Goal: Task Accomplishment & Management: Manage account settings

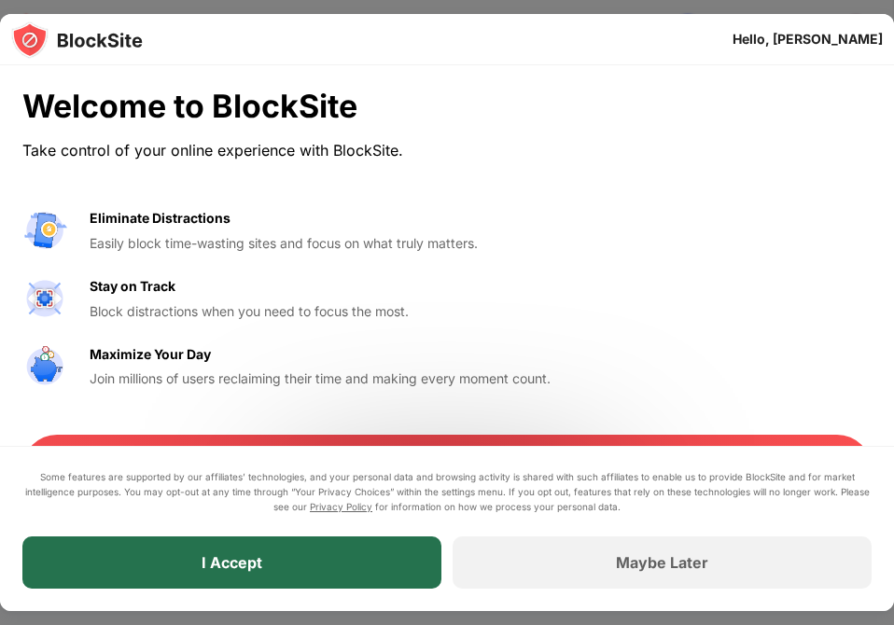
click at [250, 575] on div "I Accept" at bounding box center [231, 562] width 419 height 52
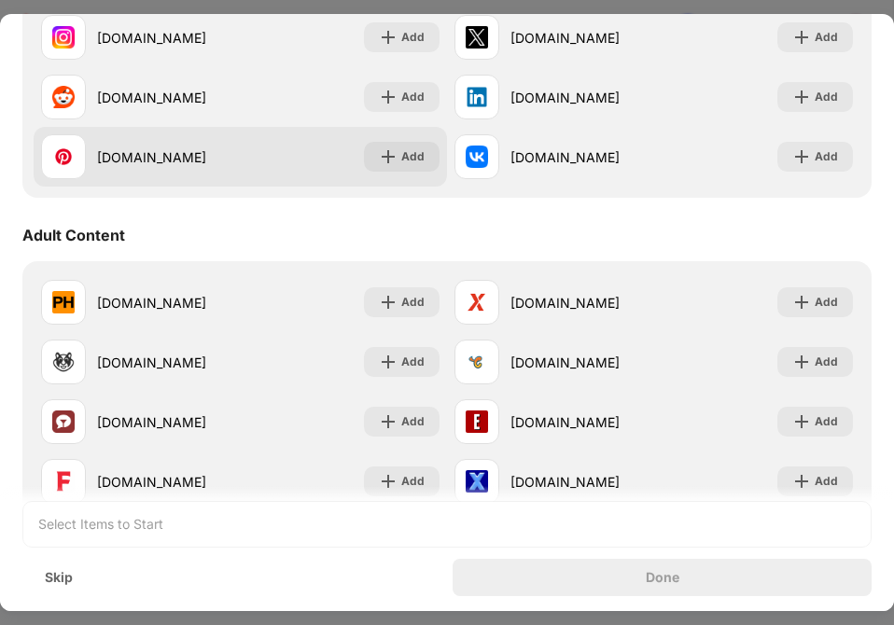
scroll to position [733, 0]
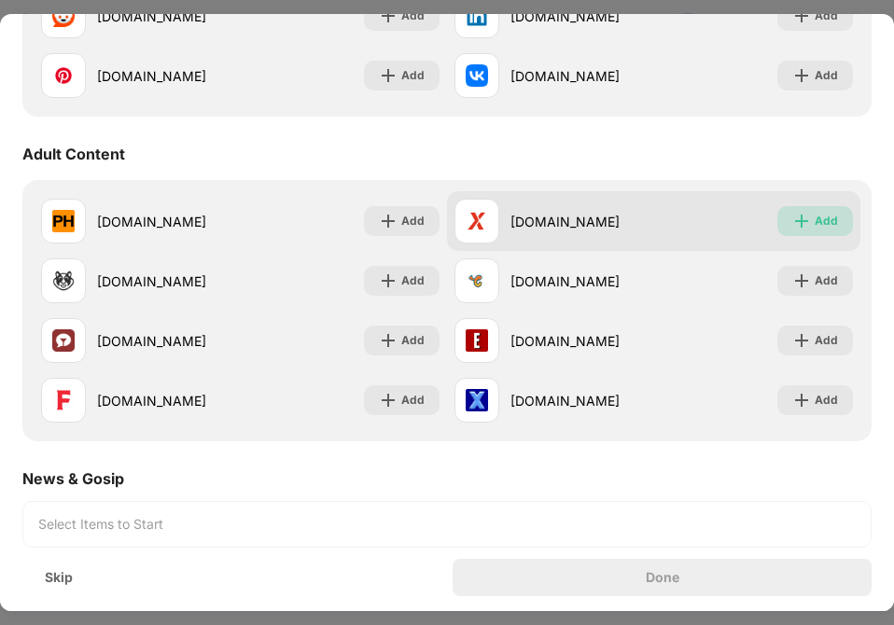
click at [798, 215] on img at bounding box center [801, 221] width 19 height 19
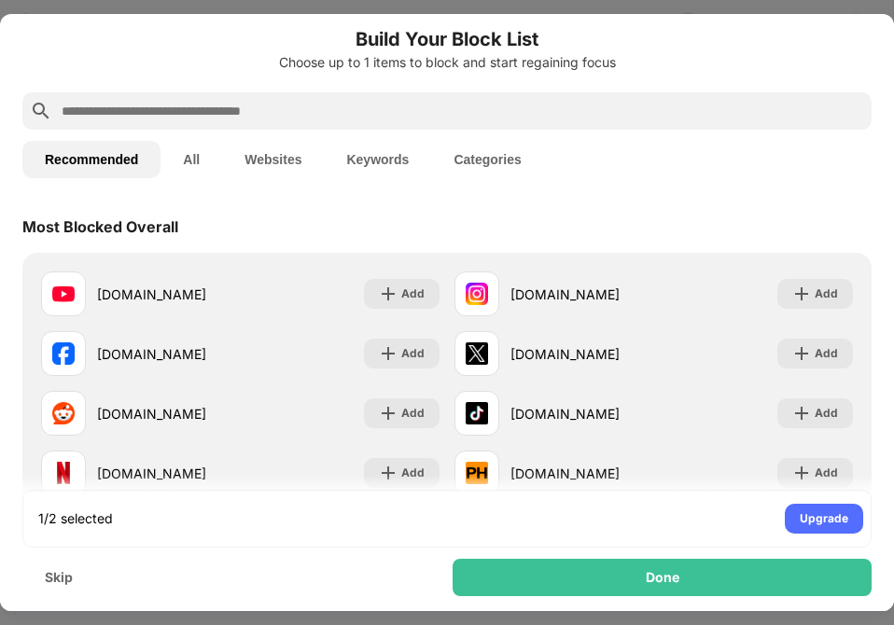
scroll to position [0, 0]
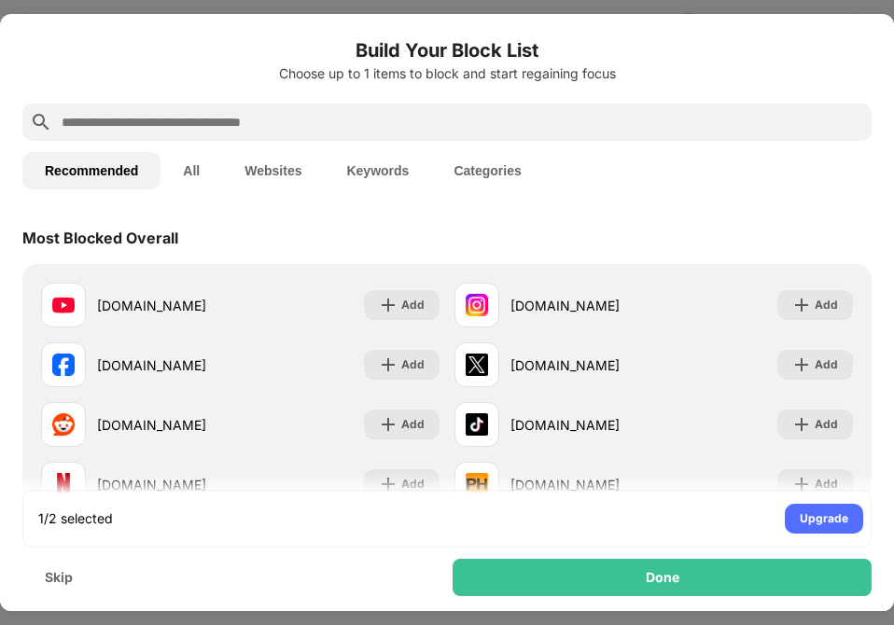
click at [334, 113] on input "text" at bounding box center [462, 122] width 804 height 22
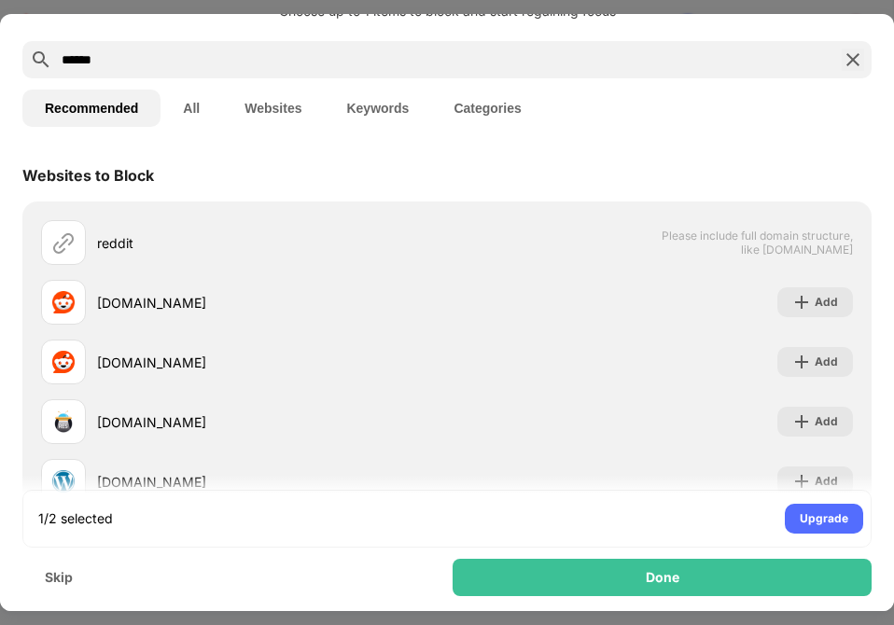
scroll to position [66, 0]
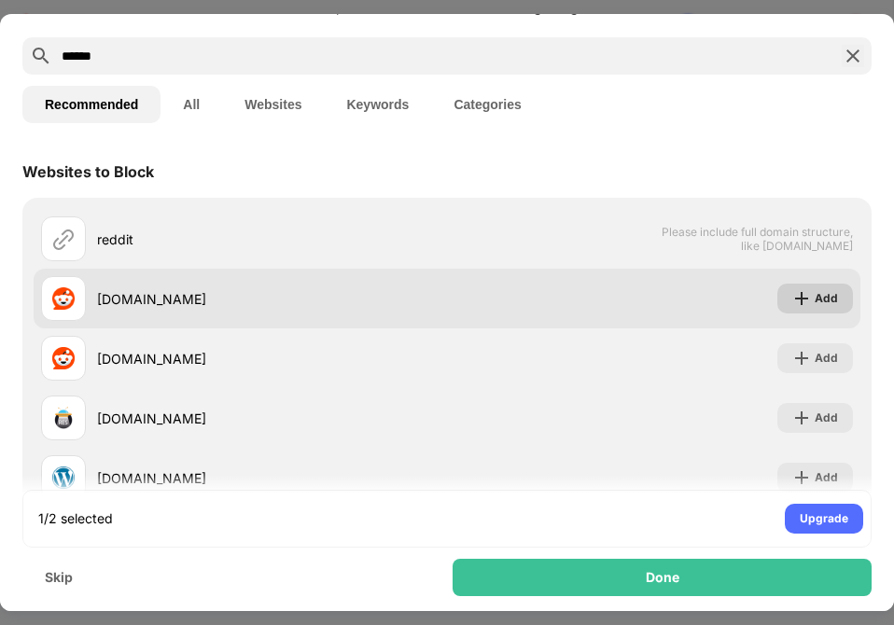
type input "******"
click at [822, 298] on div "Add" at bounding box center [825, 298] width 23 height 19
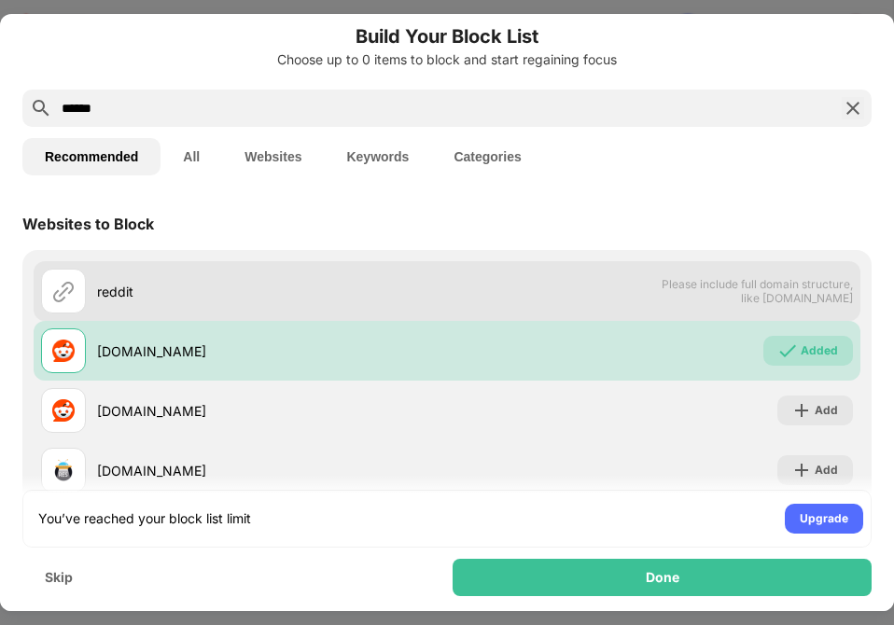
scroll to position [0, 0]
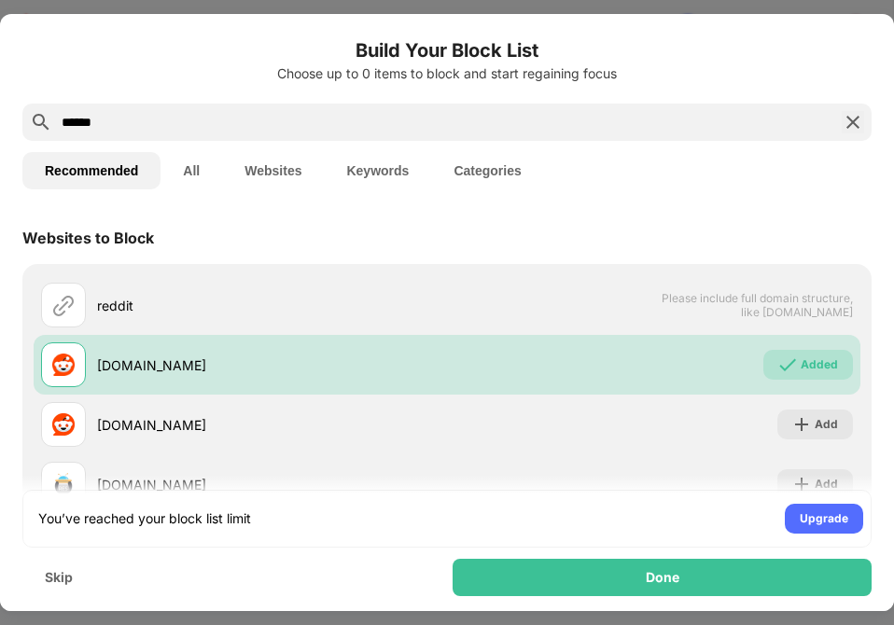
click at [193, 162] on button "All" at bounding box center [191, 170] width 62 height 37
click at [853, 123] on img at bounding box center [852, 122] width 22 height 22
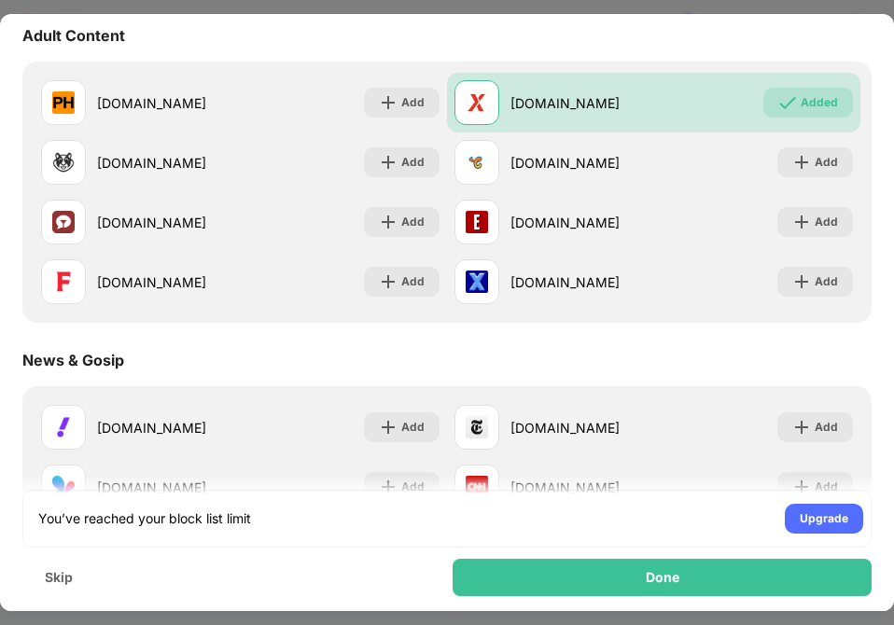
scroll to position [1085, 0]
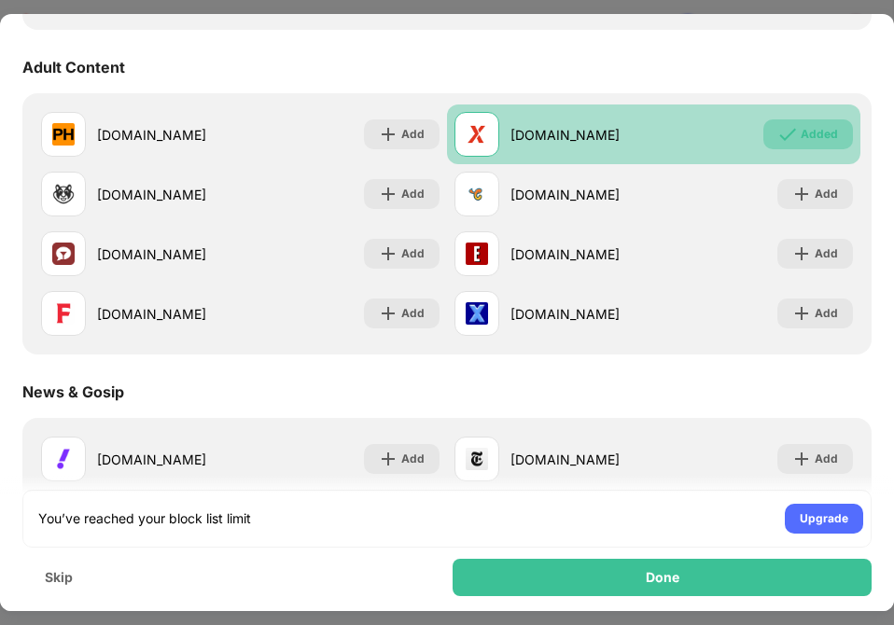
click at [812, 134] on div "Added" at bounding box center [818, 134] width 37 height 19
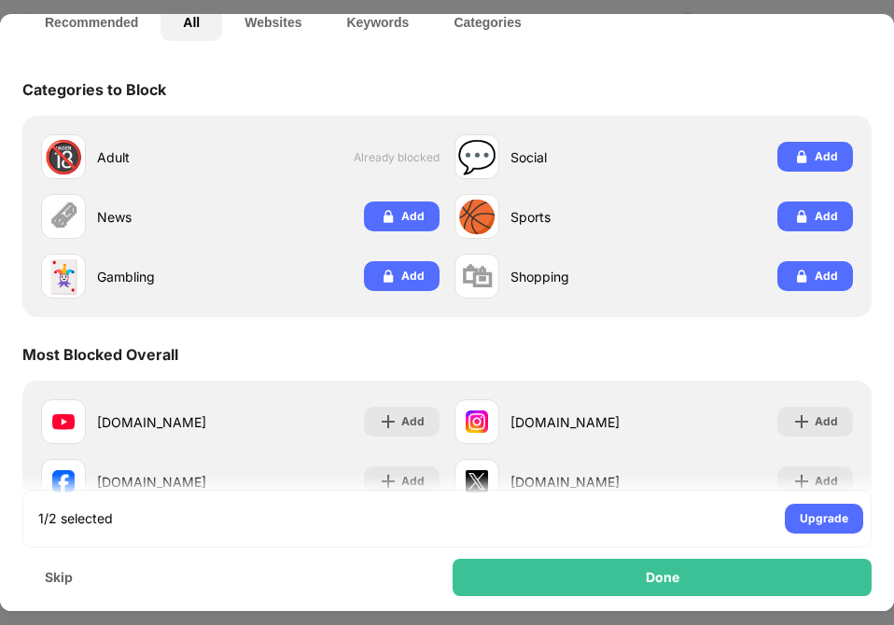
scroll to position [0, 0]
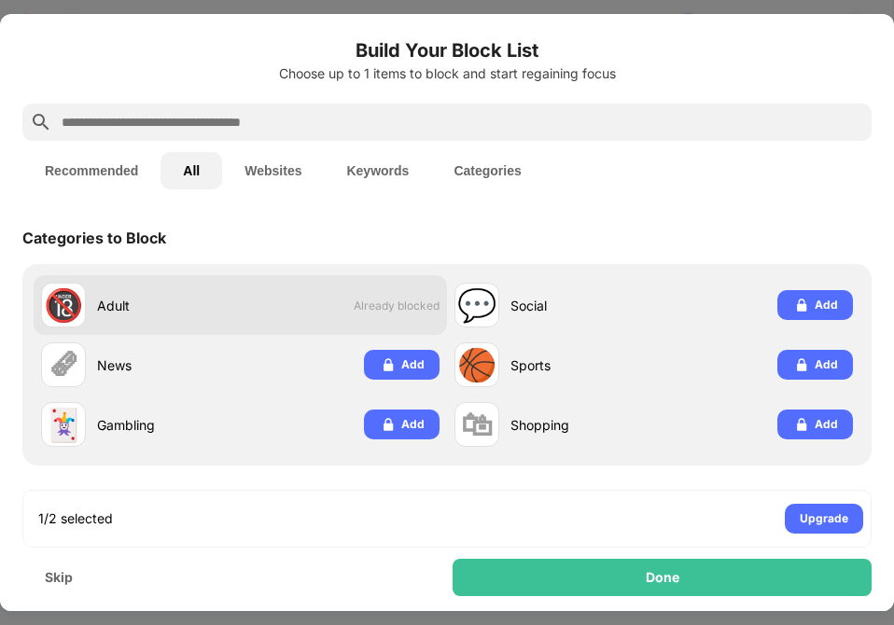
click at [358, 308] on span "Already blocked" at bounding box center [397, 306] width 86 height 14
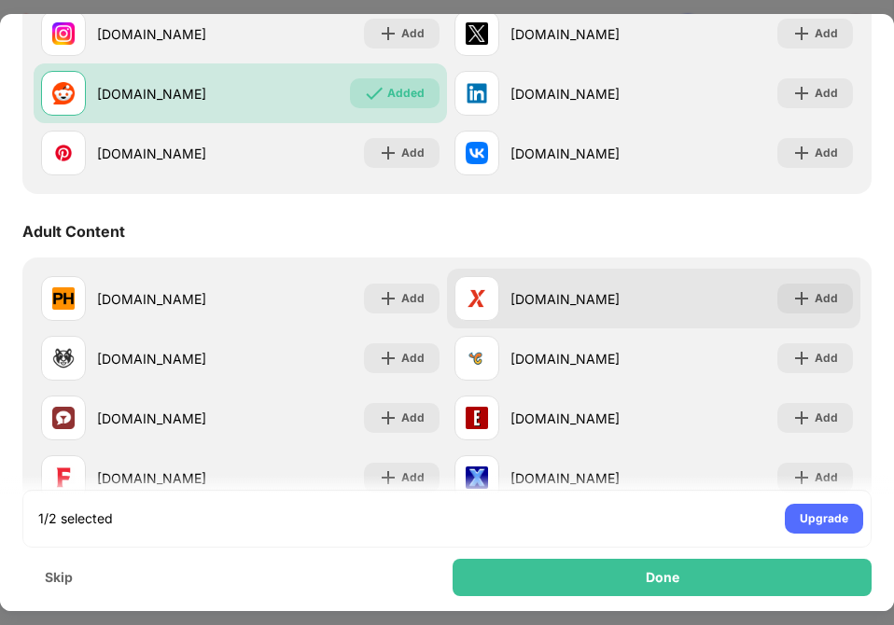
scroll to position [975, 0]
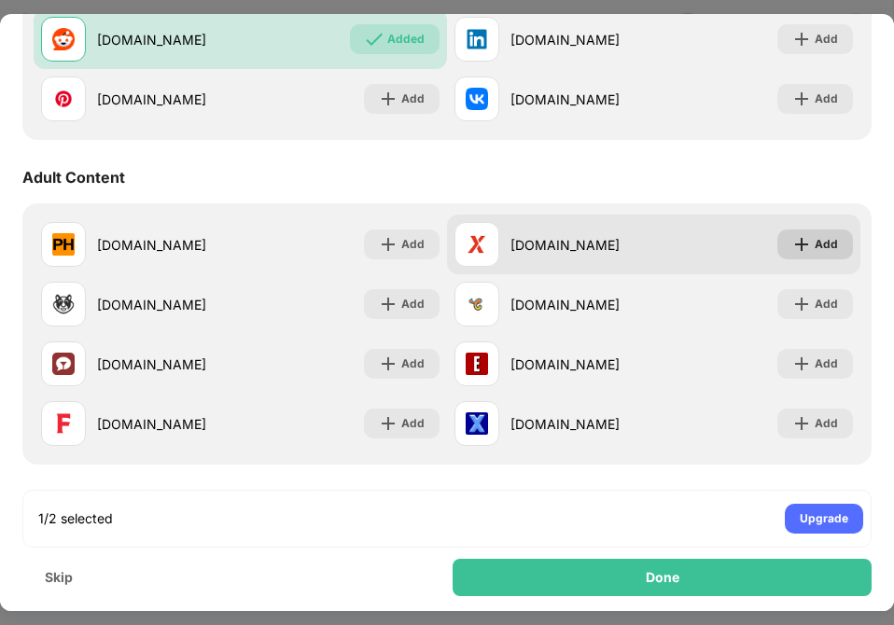
click at [812, 250] on div "Add" at bounding box center [815, 244] width 76 height 30
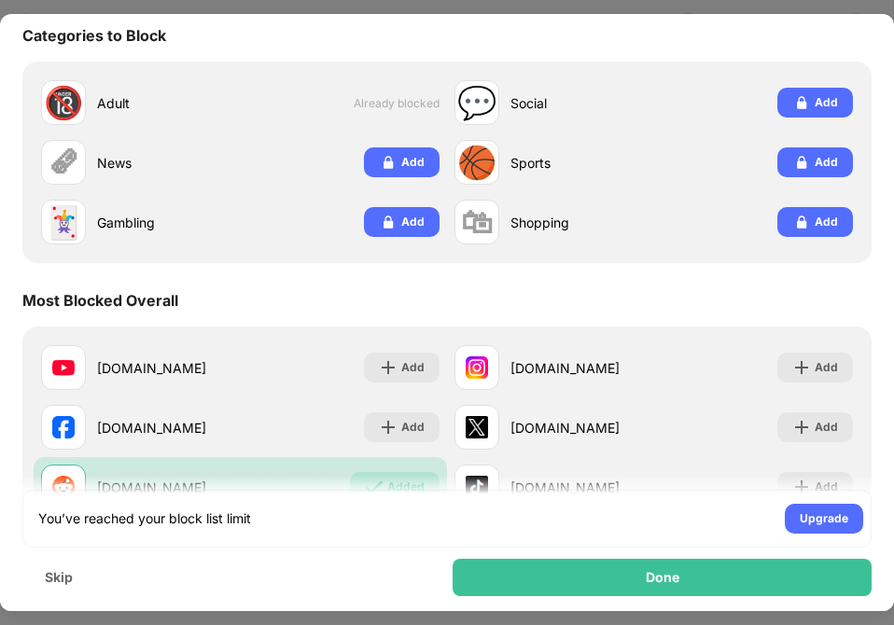
scroll to position [251, 0]
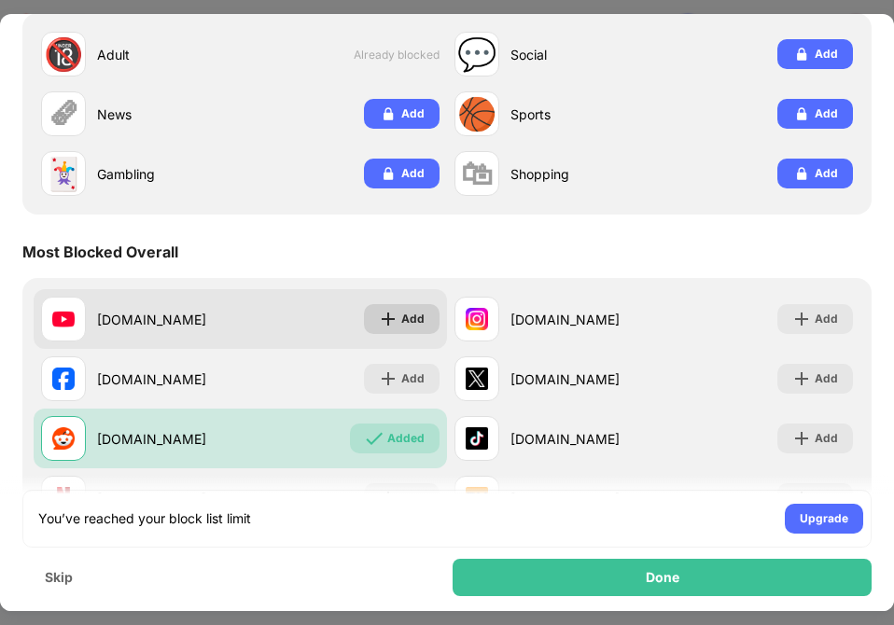
click at [393, 313] on img at bounding box center [388, 319] width 19 height 19
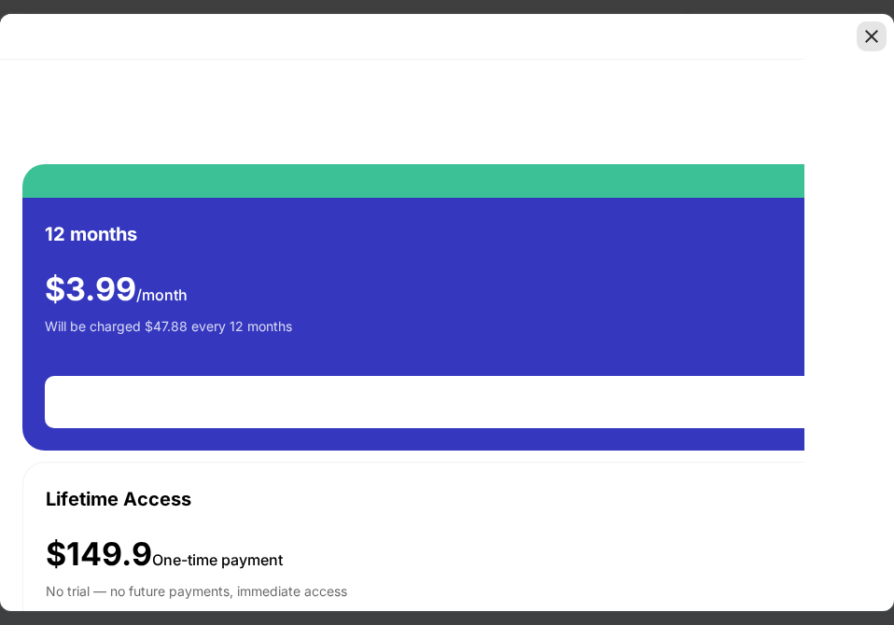
click at [863, 38] on img at bounding box center [871, 36] width 19 height 19
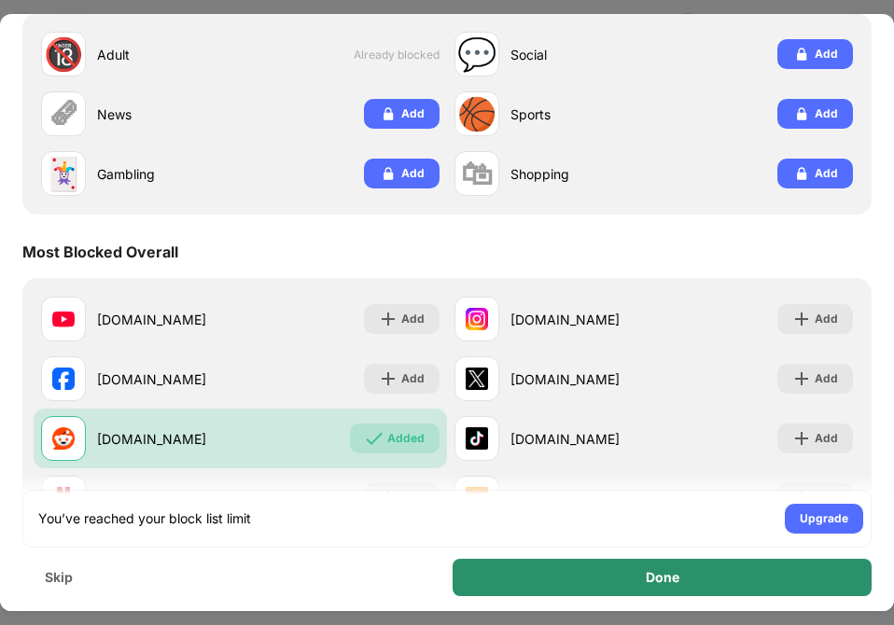
click at [641, 576] on div "Done" at bounding box center [661, 577] width 419 height 37
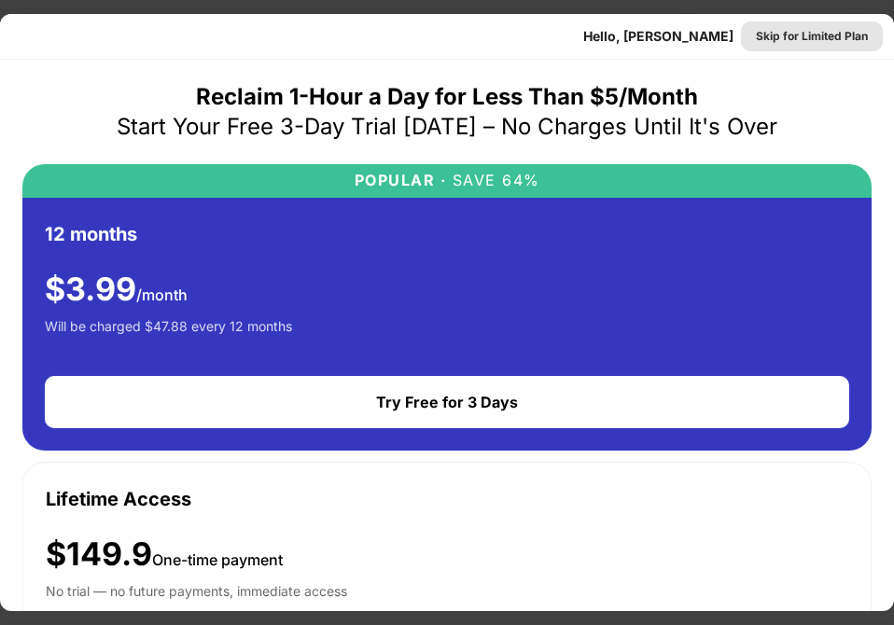
click at [796, 37] on div "Skip for Limited Plan" at bounding box center [812, 36] width 112 height 19
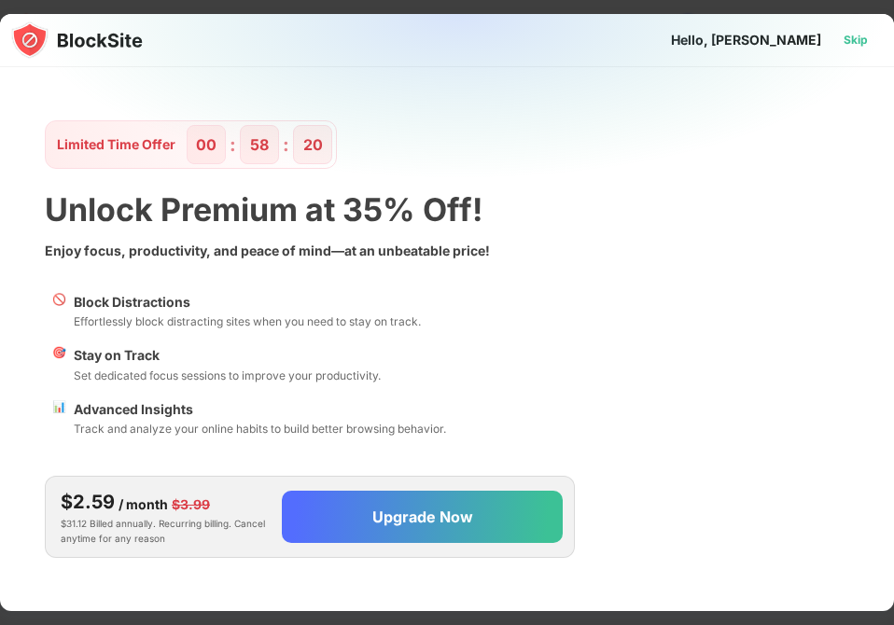
click at [863, 37] on div "Skip" at bounding box center [855, 40] width 24 height 19
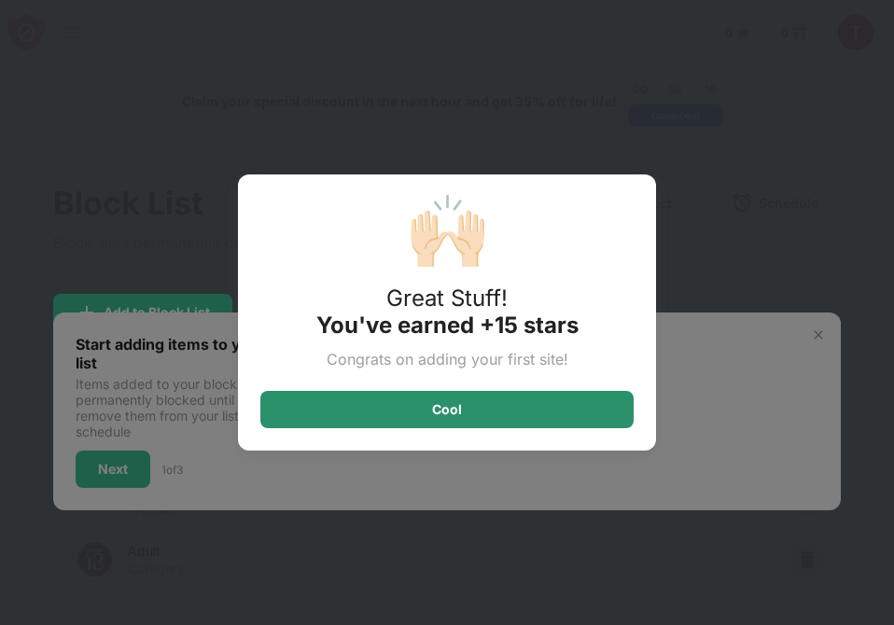
click at [441, 402] on div "Cool" at bounding box center [447, 409] width 30 height 15
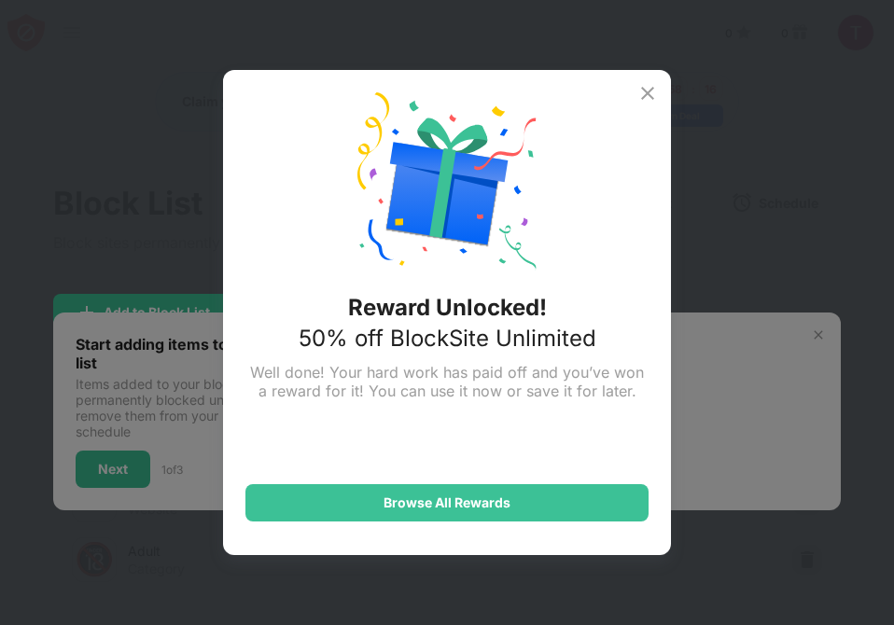
click at [641, 91] on img at bounding box center [647, 93] width 22 height 22
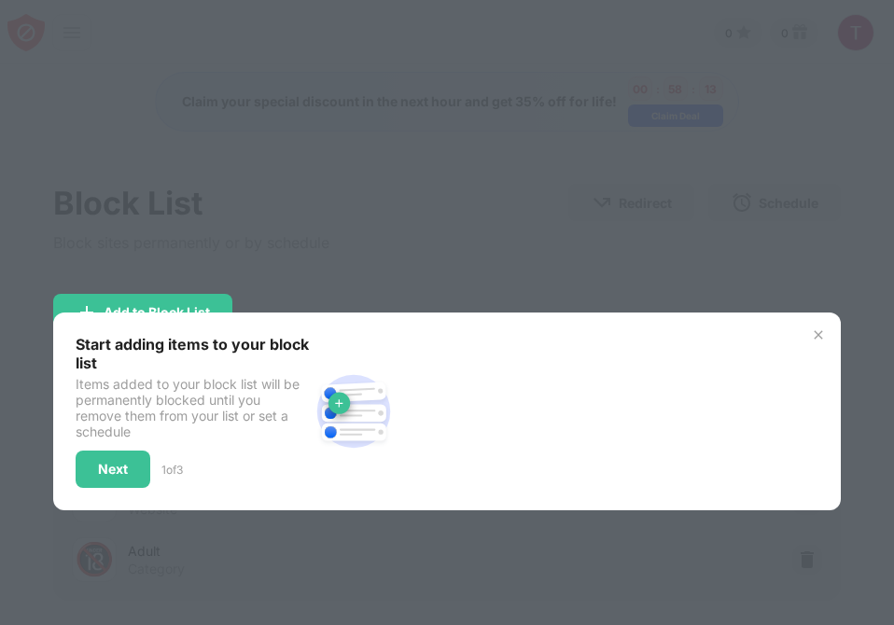
click at [810, 326] on div "Start adding items to your block list Items added to your block list will be pe…" at bounding box center [446, 412] width 786 height 198
click at [813, 326] on div "Start adding items to your block list Items added to your block list will be pe…" at bounding box center [446, 412] width 786 height 198
click at [815, 327] on img at bounding box center [818, 334] width 15 height 15
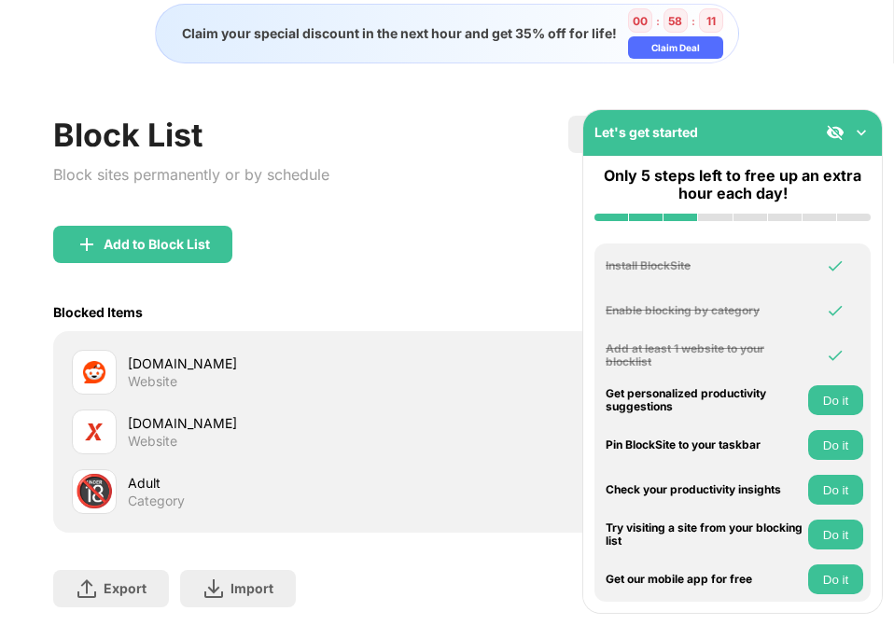
scroll to position [84, 0]
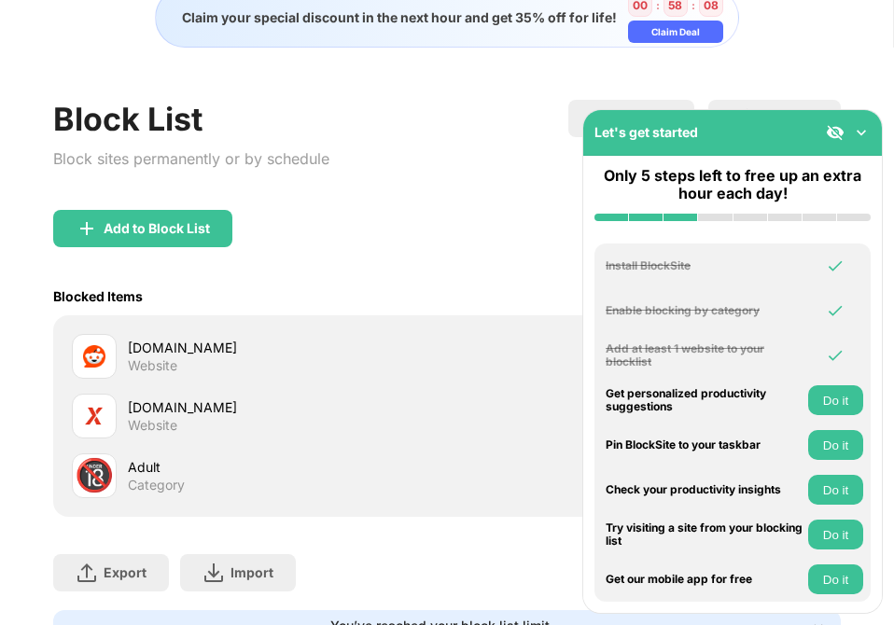
click at [867, 132] on img at bounding box center [861, 132] width 19 height 19
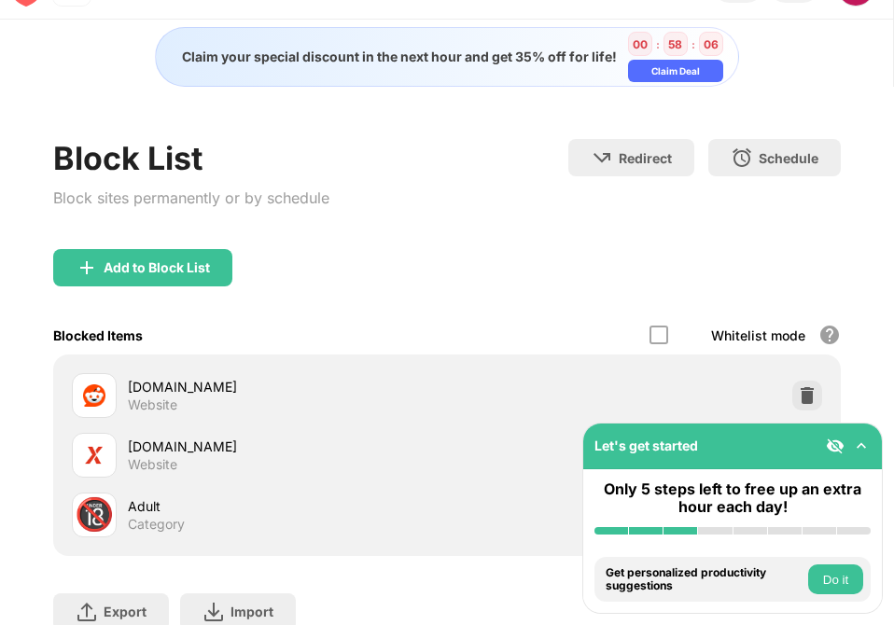
scroll to position [0, 0]
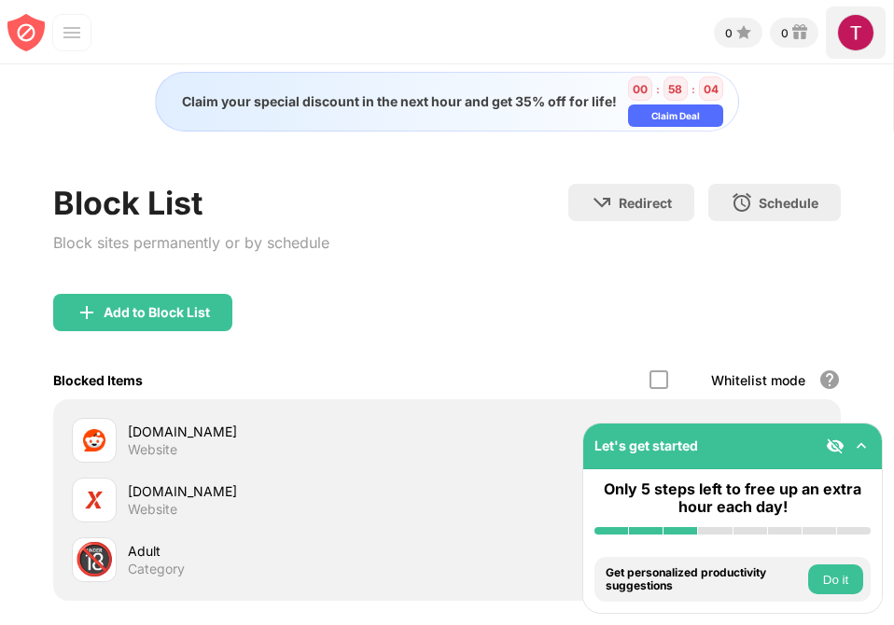
click at [862, 34] on img at bounding box center [855, 32] width 37 height 37
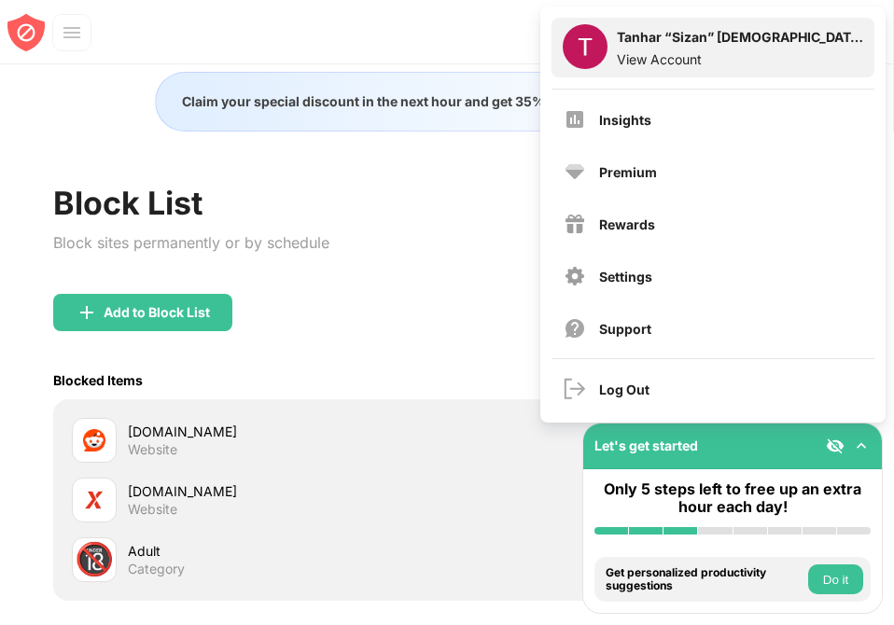
click at [641, 60] on div "View Account" at bounding box center [740, 59] width 246 height 16
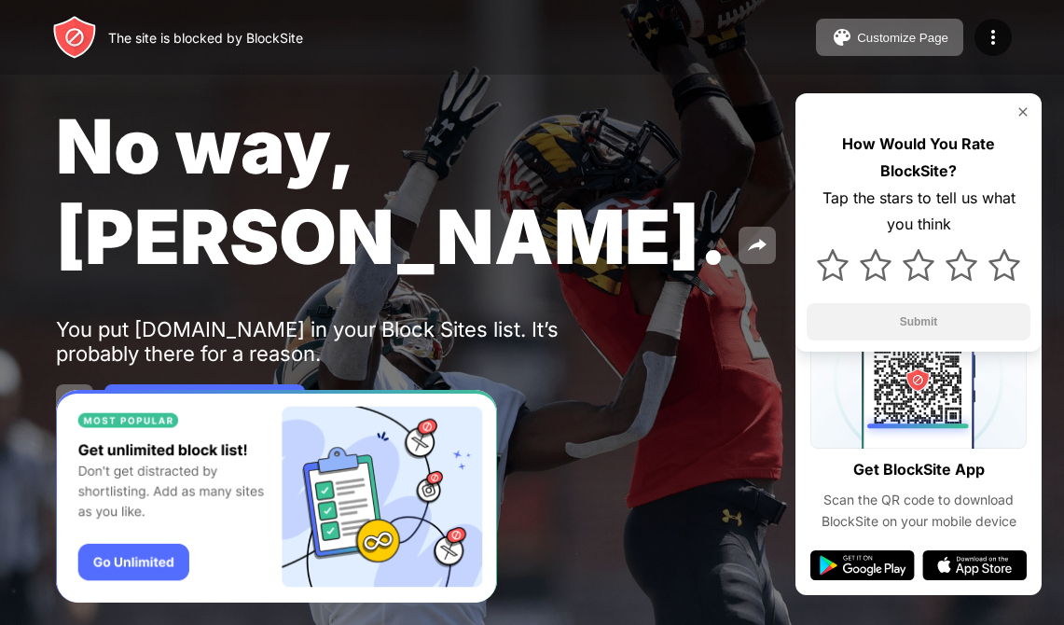
click at [1020, 108] on img at bounding box center [1023, 111] width 15 height 15
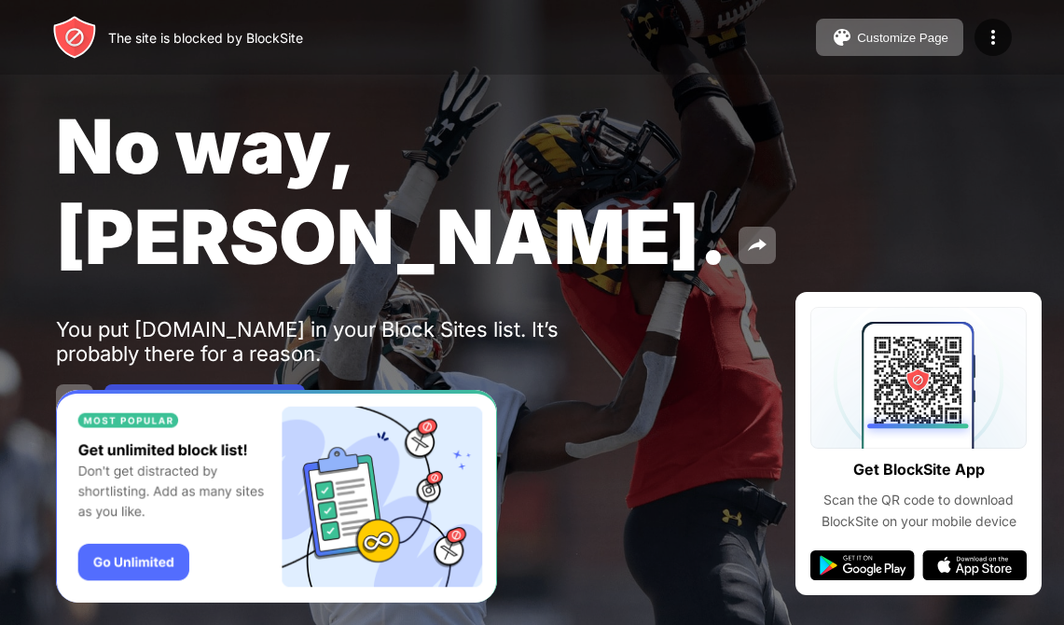
click at [181, 396] on div "Password Protection" at bounding box center [218, 403] width 130 height 15
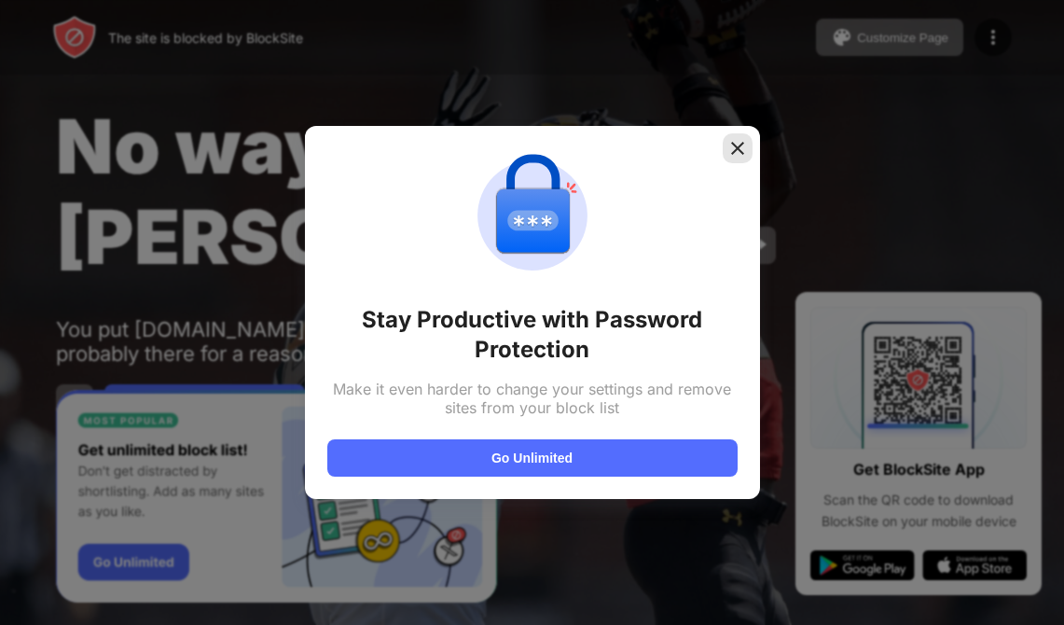
click at [742, 152] on img at bounding box center [738, 148] width 19 height 19
